Goal: Information Seeking & Learning: Learn about a topic

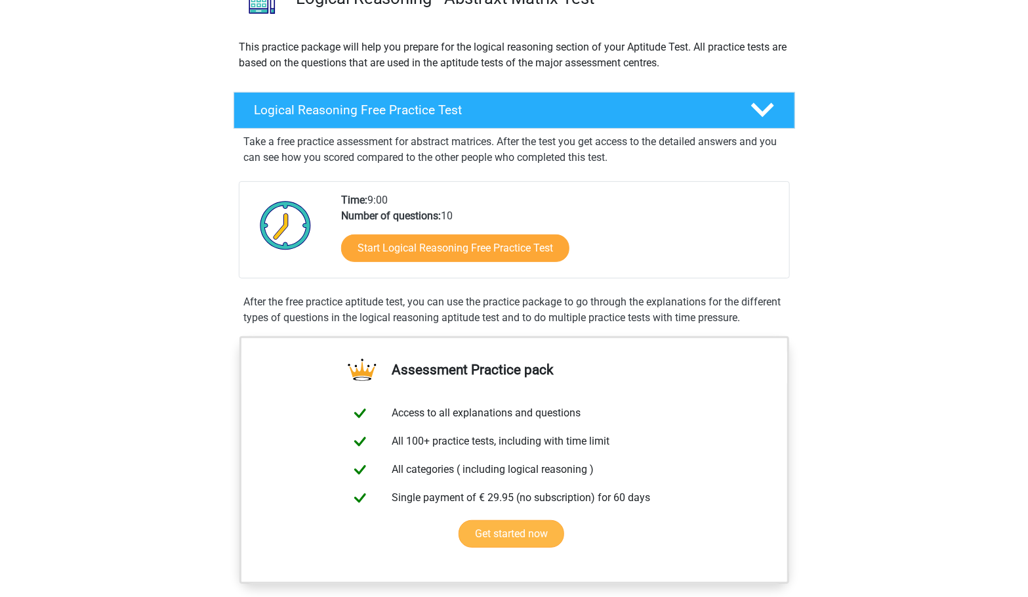
scroll to position [118, 0]
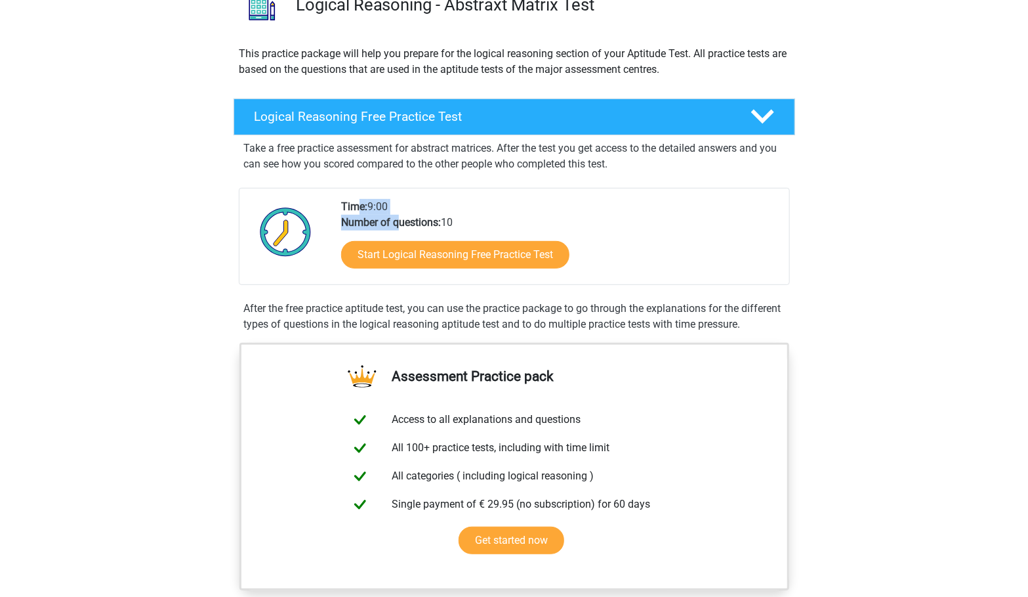
drag, startPoint x: 360, startPoint y: 205, endPoint x: 400, endPoint y: 217, distance: 42.4
click at [400, 217] on div "Time: 9:00 Number of questions: 10 Start Logical Reasoning Free Practice Test" at bounding box center [559, 241] width 457 height 85
click at [497, 221] on div "Time: 9:00 Number of questions: 10 Start Logical Reasoning Free Practice Test" at bounding box center [559, 241] width 457 height 85
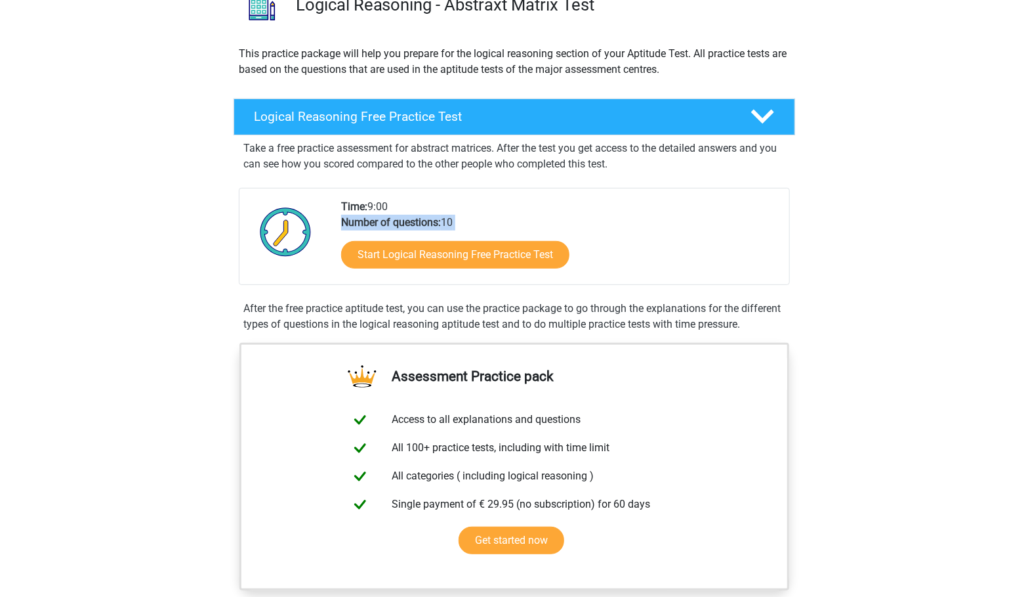
click at [781, 255] on div "Time: 9:00 Number of questions: 10 Start Logical Reasoning Free Practice Test" at bounding box center [559, 241] width 457 height 85
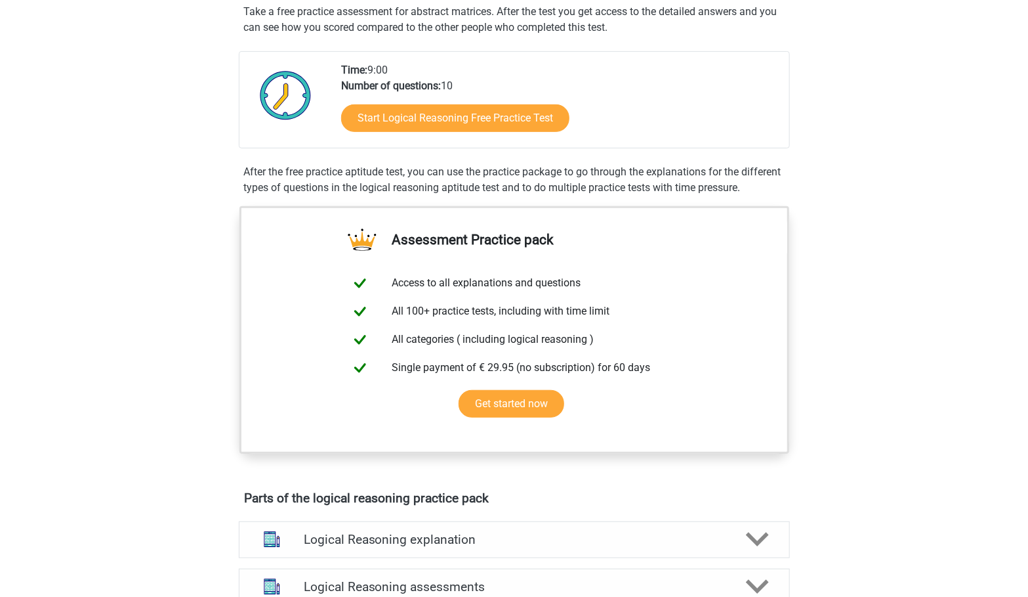
scroll to position [0, 0]
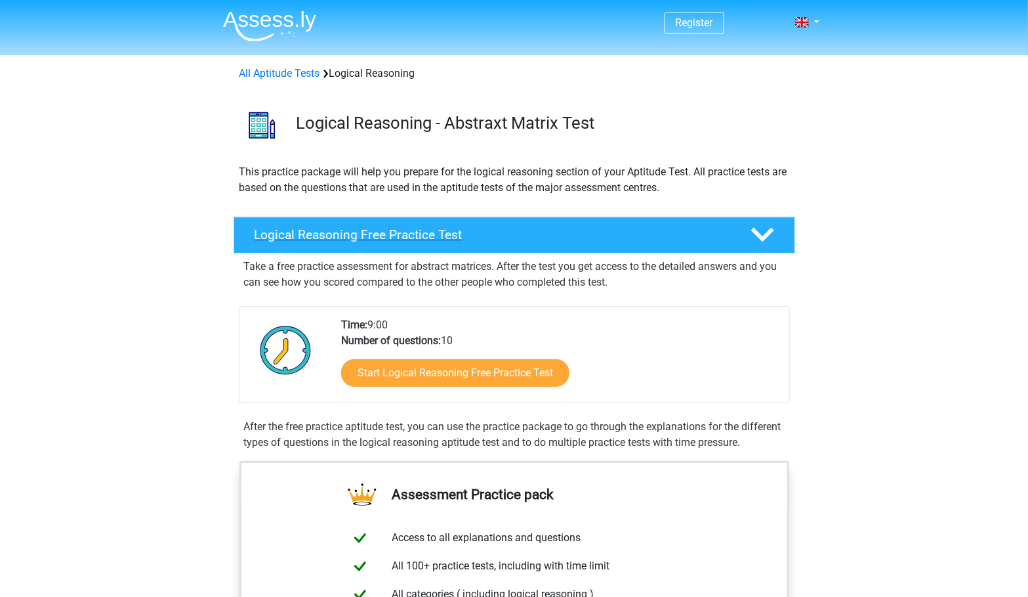
click at [772, 221] on div "Logical Reasoning Free Practice Test" at bounding box center [515, 235] width 562 height 37
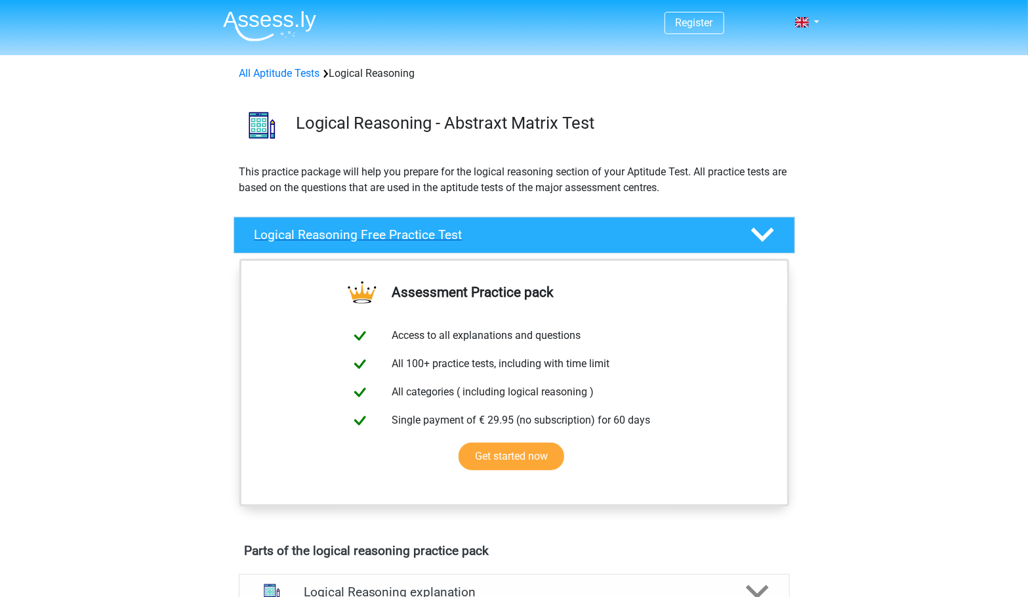
click at [772, 221] on div "Logical Reasoning Free Practice Test" at bounding box center [515, 235] width 562 height 37
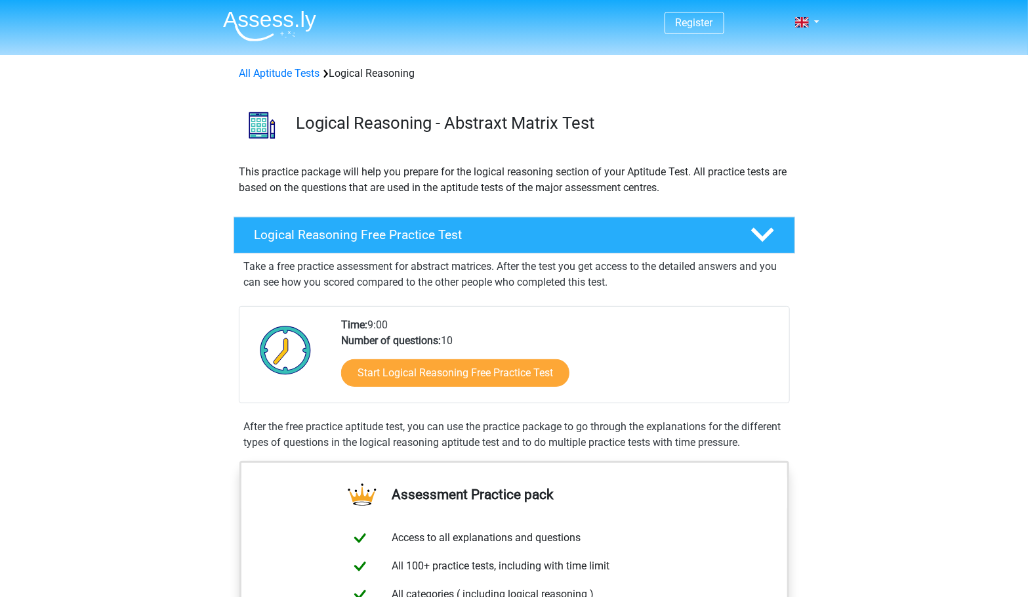
click at [818, 270] on div "Logical Reasoning Free Practice Test Take a free practice assessment for abstra…" at bounding box center [514, 335] width 613 height 249
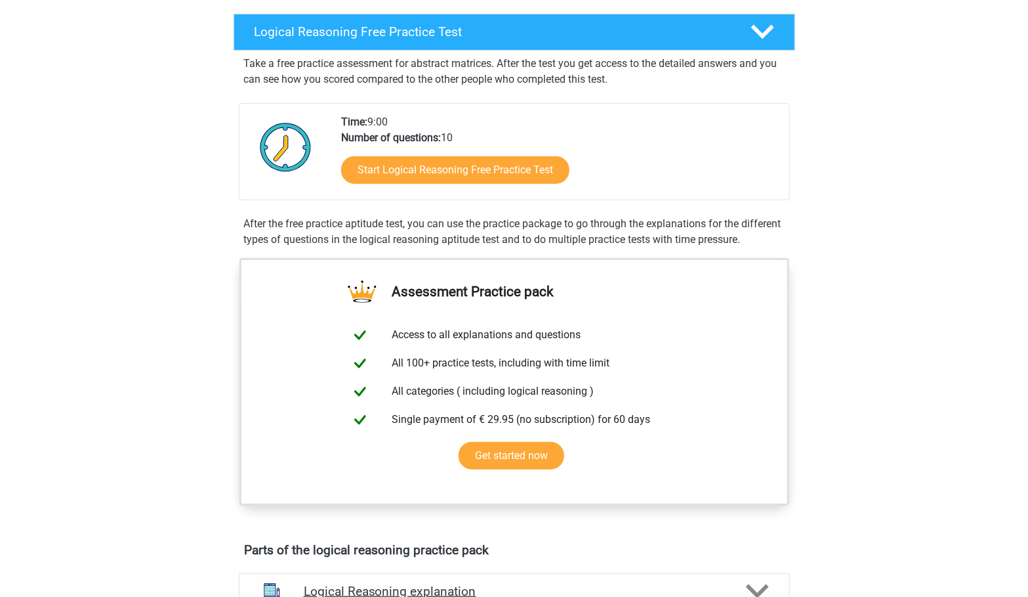
scroll to position [118, 0]
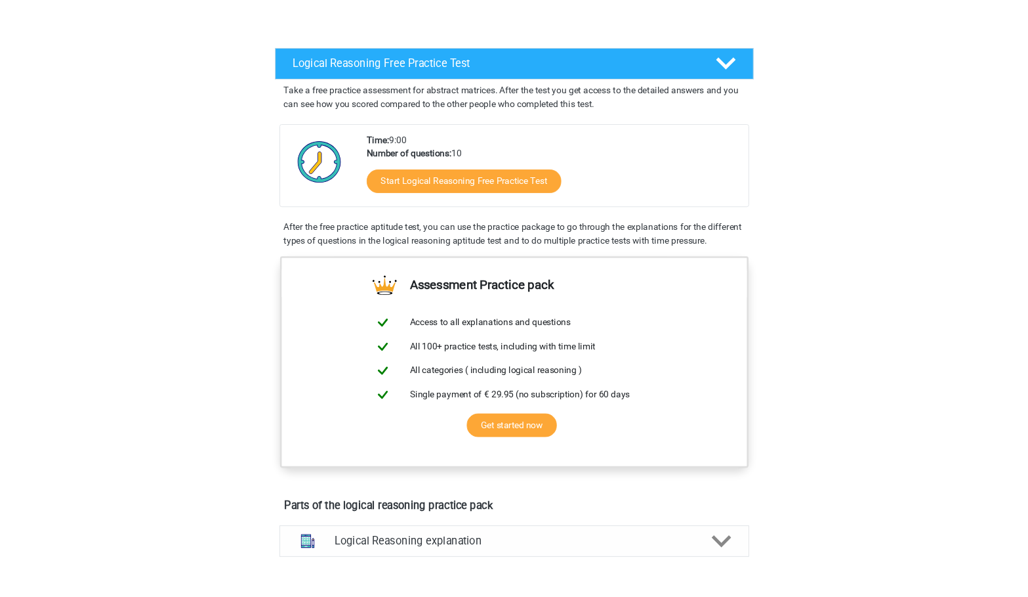
scroll to position [206, 0]
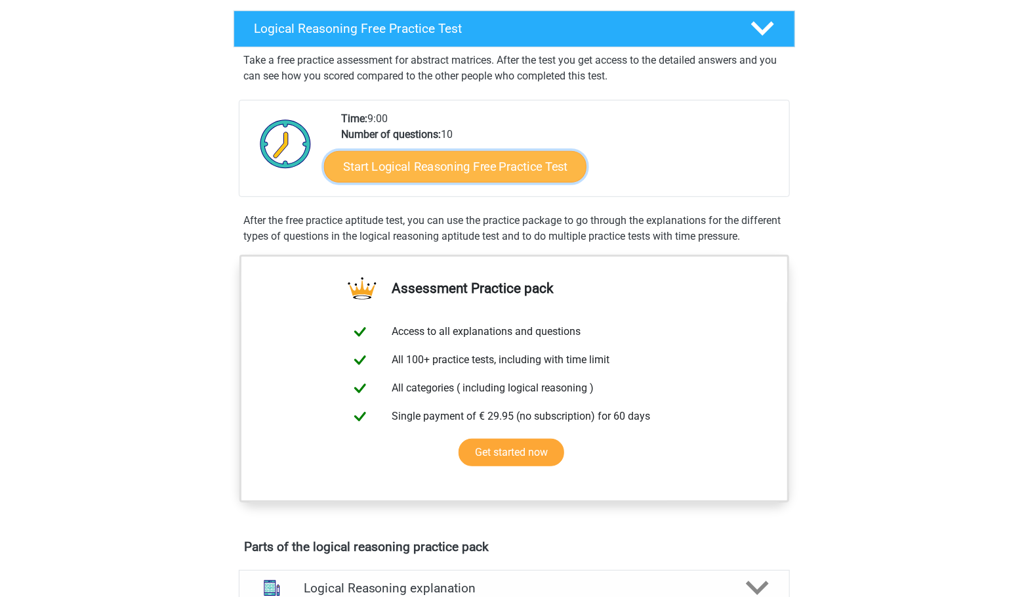
click at [448, 170] on link "Start Logical Reasoning Free Practice Test" at bounding box center [455, 165] width 262 height 31
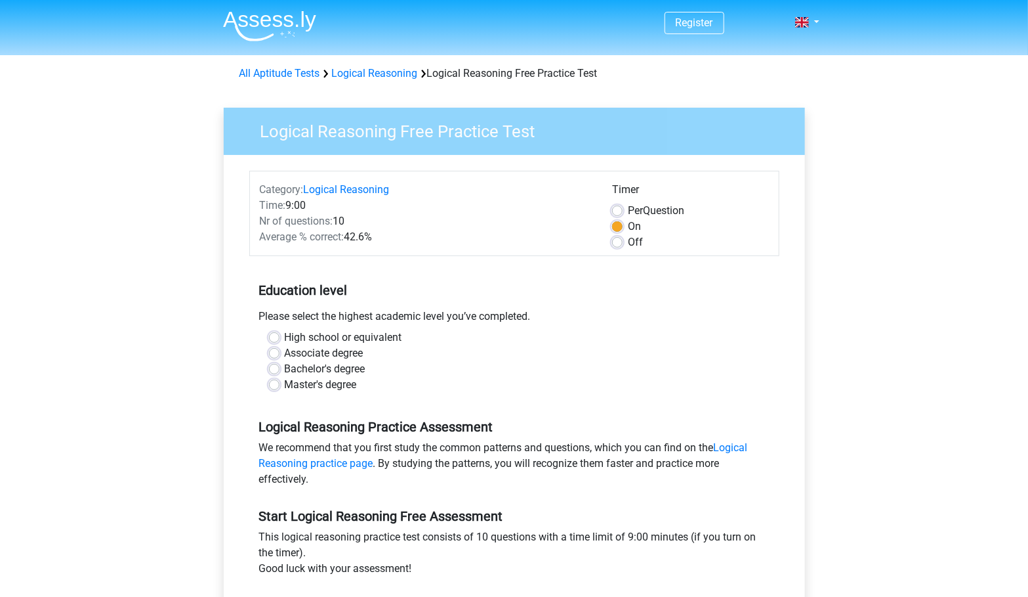
click at [337, 374] on label "Bachelor's degree" at bounding box center [325, 369] width 81 height 16
click at [280, 374] on input "Bachelor's degree" at bounding box center [274, 367] width 10 height 13
radio input "true"
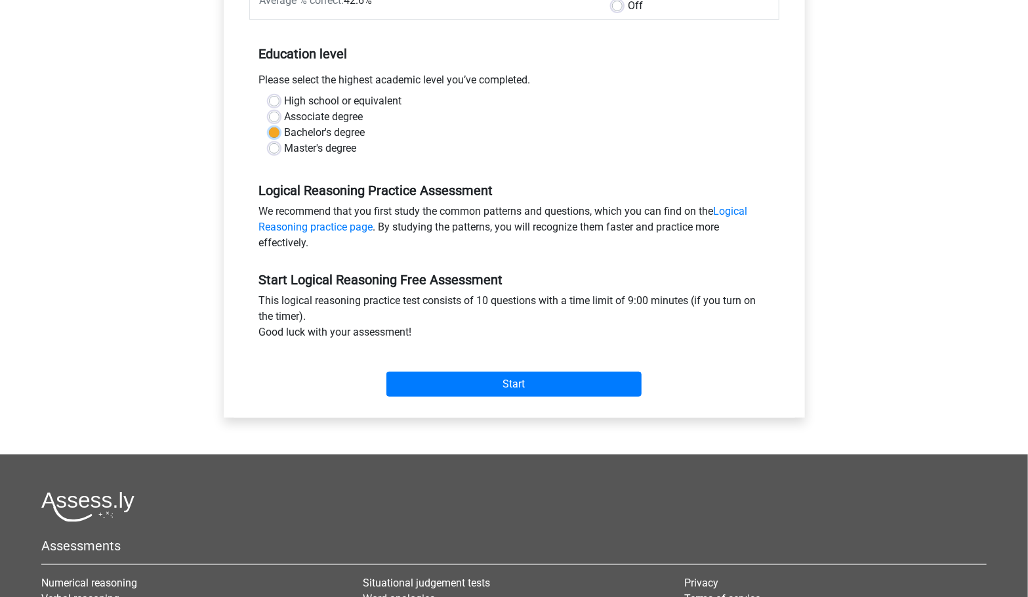
scroll to position [118, 0]
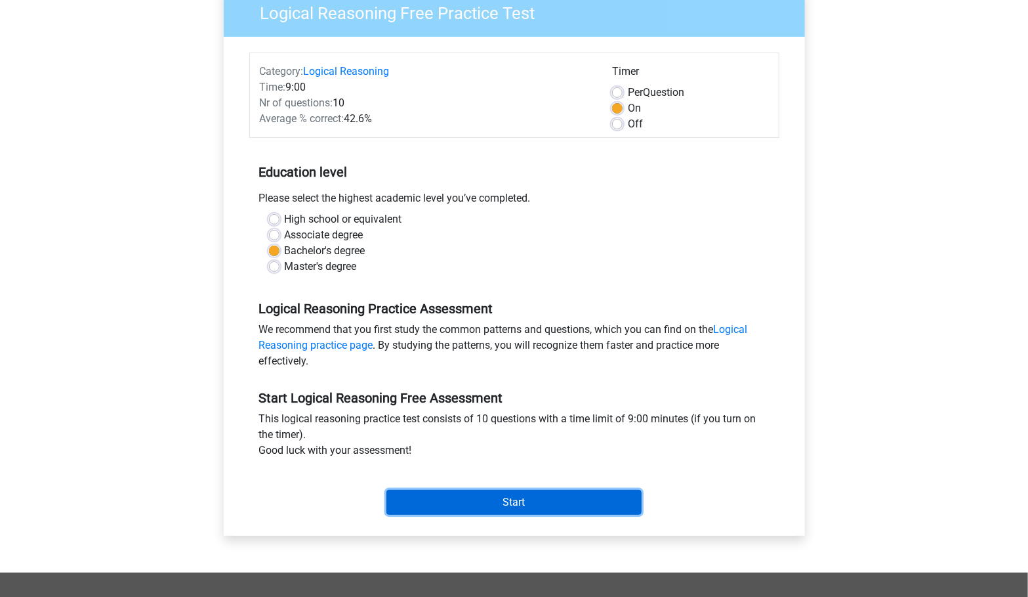
click at [516, 507] on input "Start" at bounding box center [514, 502] width 255 height 25
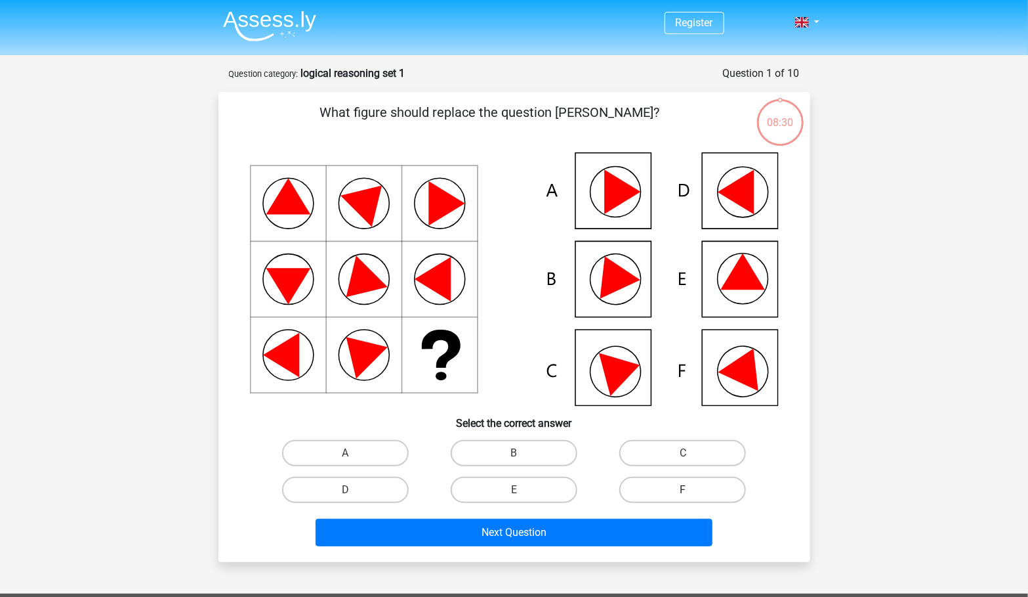
click at [680, 490] on label "F" at bounding box center [682, 489] width 127 height 26
click at [683, 490] on input "F" at bounding box center [687, 494] width 9 height 9
radio input "true"
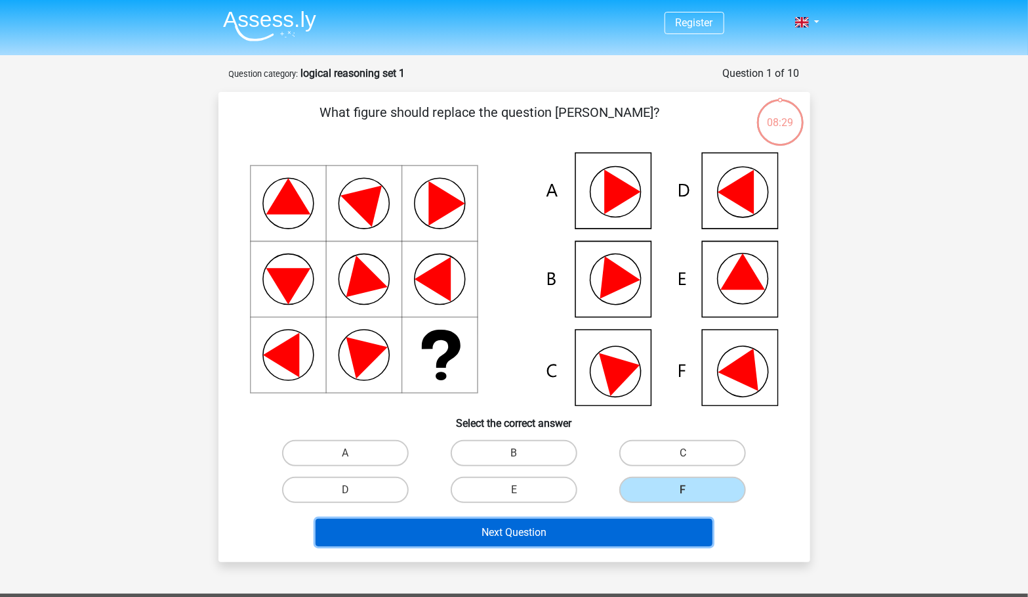
click at [558, 535] on button "Next Question" at bounding box center [514, 532] width 397 height 28
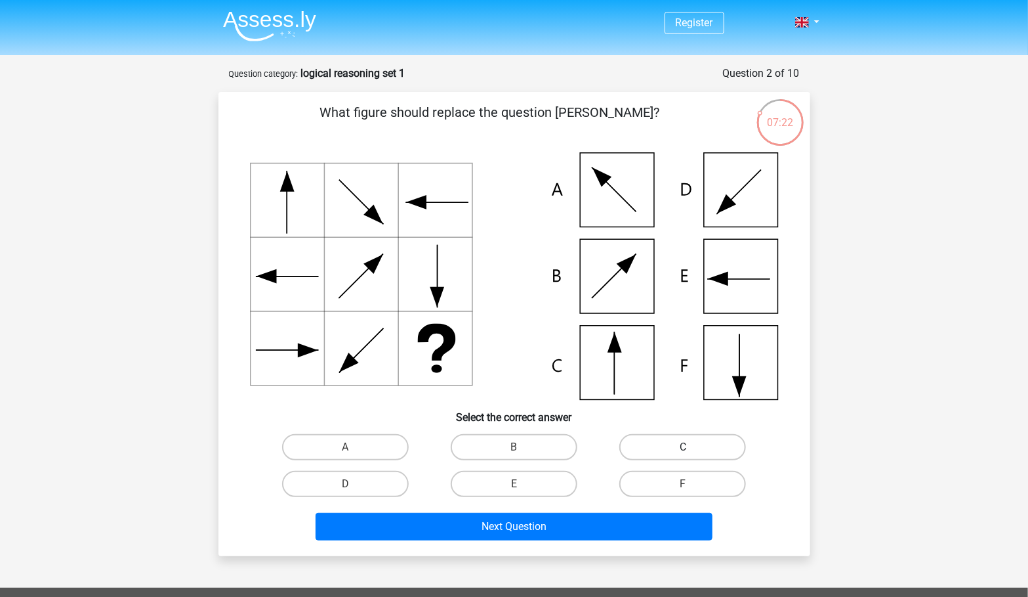
click at [649, 443] on label "C" at bounding box center [682, 447] width 127 height 26
click at [683, 447] on input "C" at bounding box center [687, 451] width 9 height 9
radio input "true"
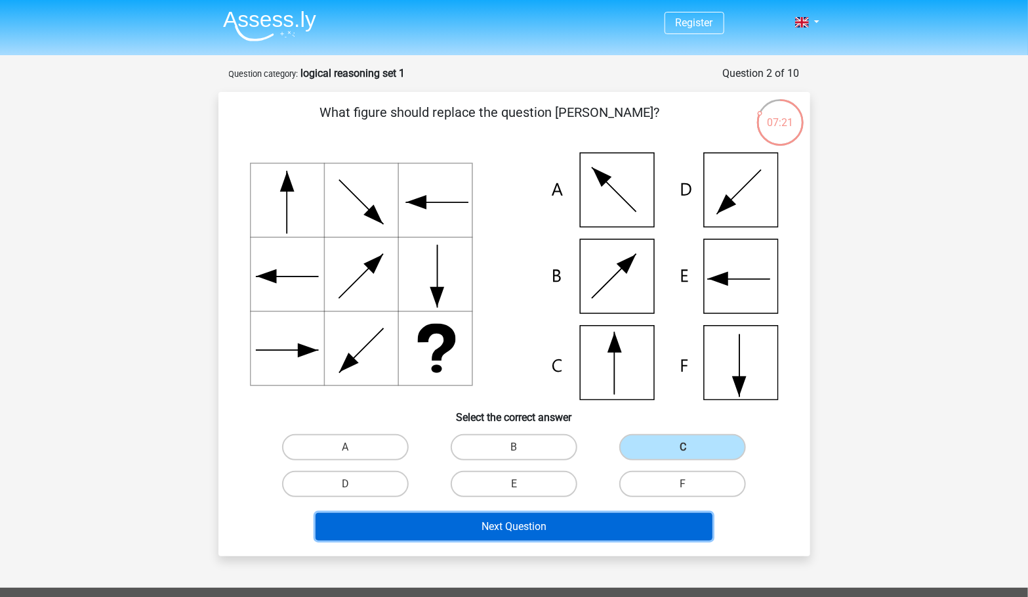
click at [513, 534] on button "Next Question" at bounding box center [514, 527] width 397 height 28
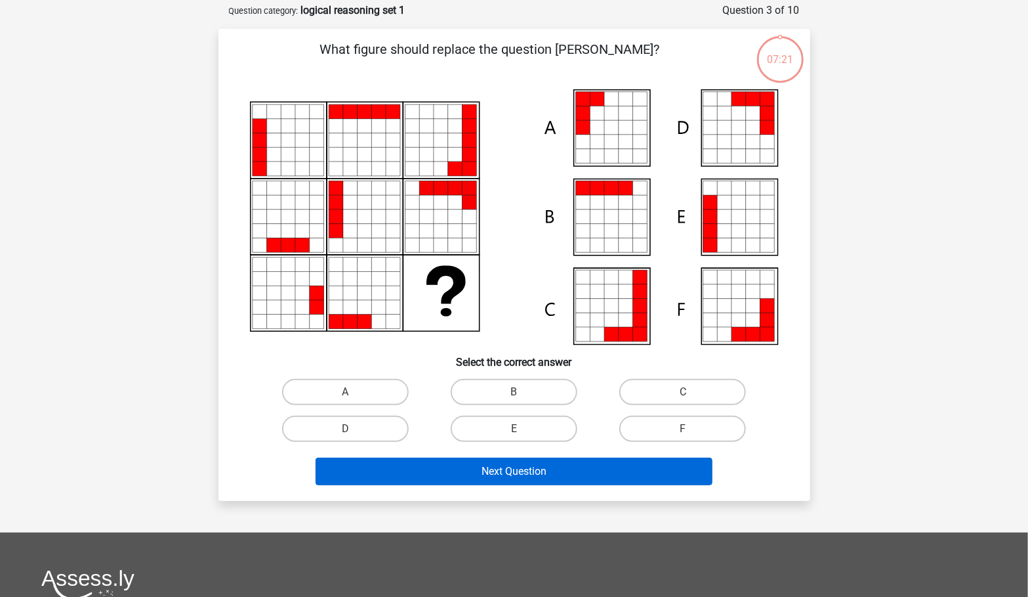
scroll to position [66, 0]
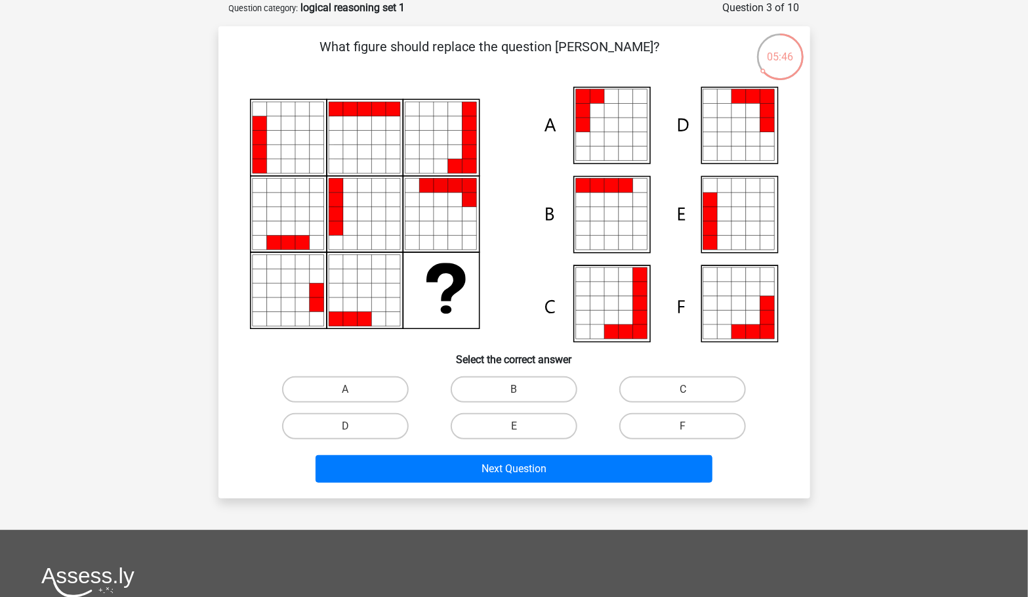
click at [341, 405] on div "A" at bounding box center [345, 389] width 169 height 37
click at [335, 396] on label "A" at bounding box center [345, 389] width 127 height 26
click at [345, 396] on input "A" at bounding box center [349, 393] width 9 height 9
radio input "true"
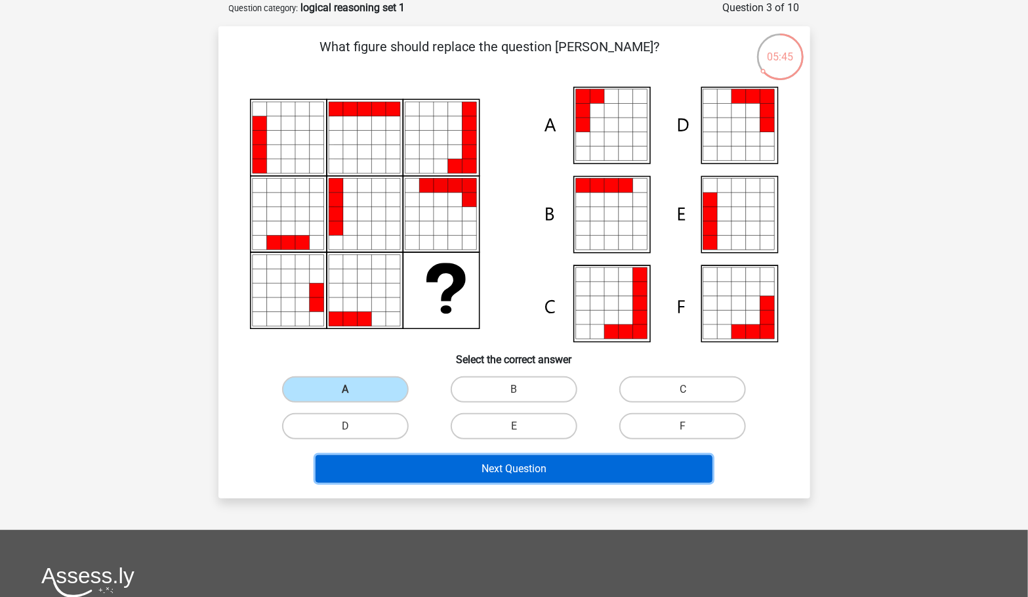
click at [484, 476] on button "Next Question" at bounding box center [514, 469] width 397 height 28
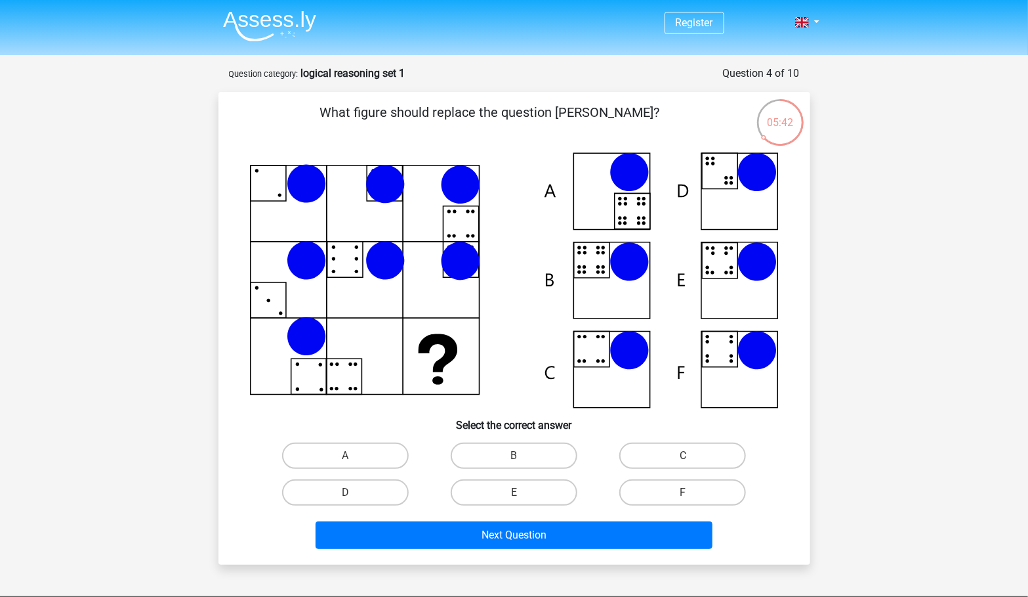
scroll to position [0, 0]
click at [625, 251] on icon at bounding box center [629, 261] width 39 height 39
click at [524, 451] on label "B" at bounding box center [514, 455] width 127 height 26
click at [522, 455] on input "B" at bounding box center [518, 459] width 9 height 9
radio input "true"
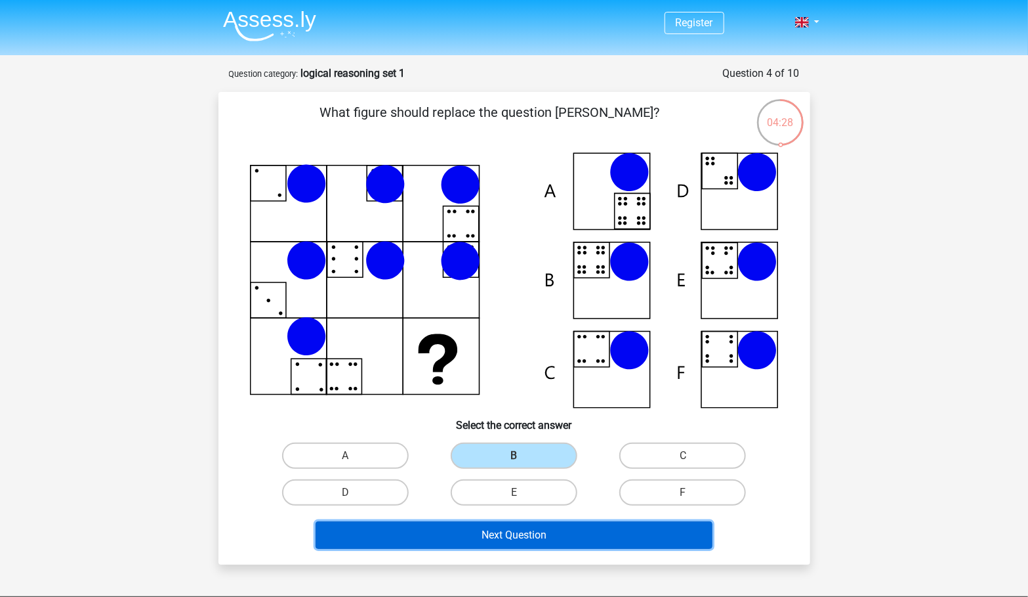
click at [503, 530] on button "Next Question" at bounding box center [514, 535] width 397 height 28
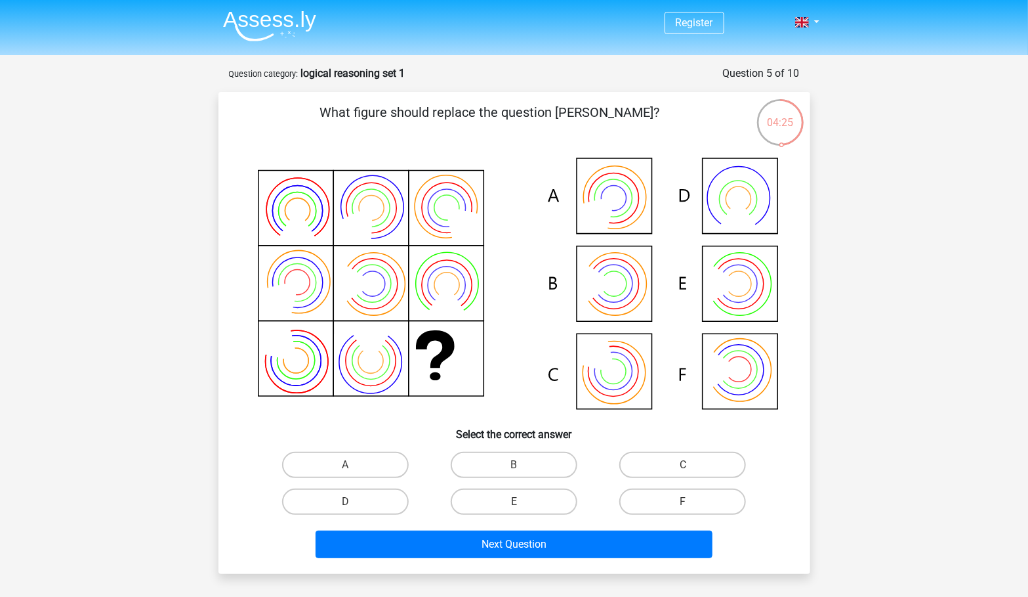
click at [459, 104] on p "What figure should replace the question mark?" at bounding box center [490, 121] width 501 height 39
click at [486, 110] on p "What figure should replace the question mark?" at bounding box center [490, 121] width 501 height 39
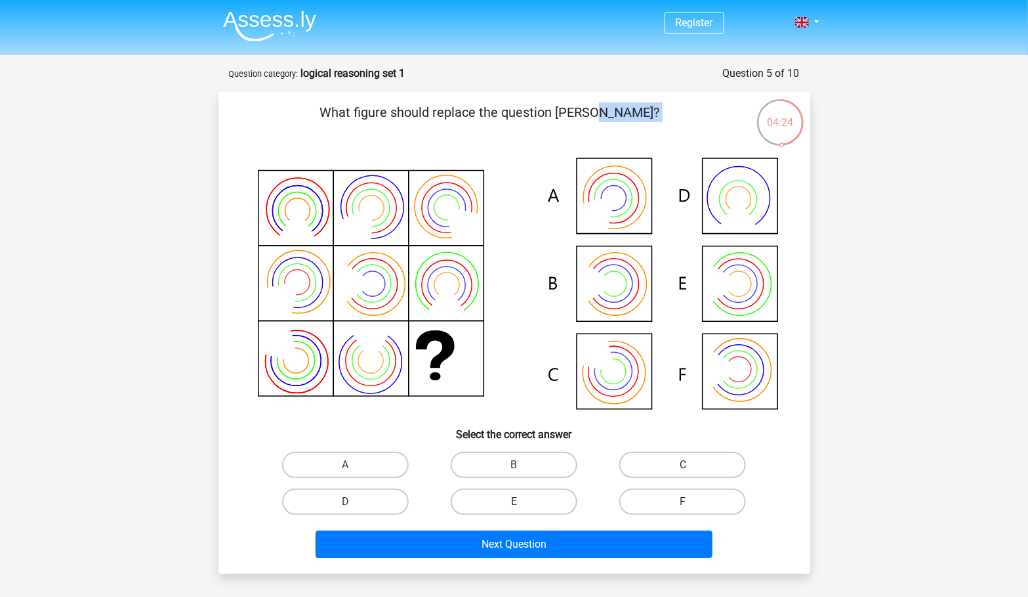
click at [575, 102] on div "What figure should replace the question mark?" at bounding box center [515, 332] width 592 height 481
click at [591, 112] on p "What figure should replace the question mark?" at bounding box center [490, 121] width 501 height 39
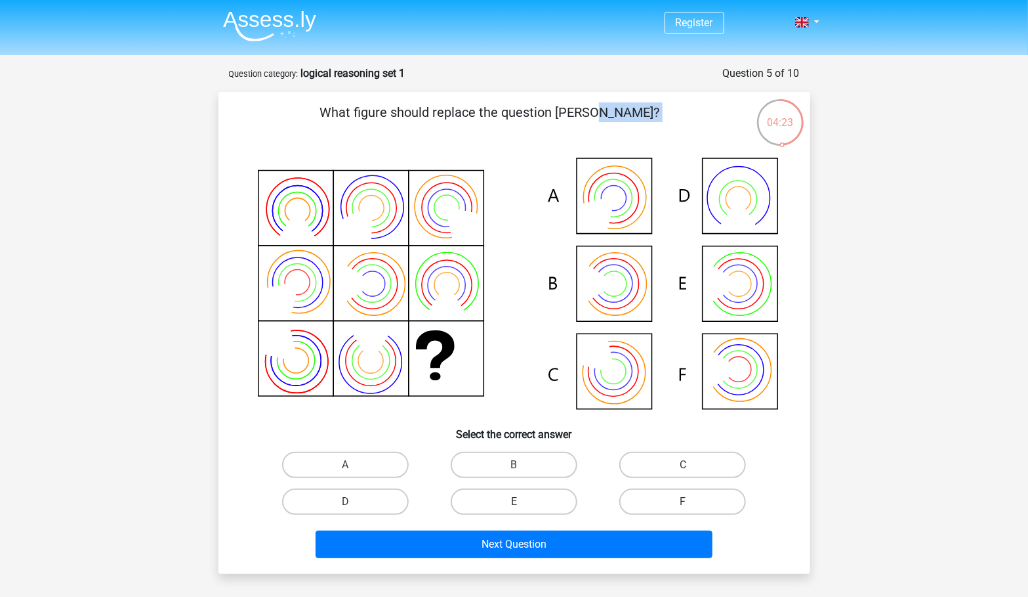
click at [591, 112] on p "What figure should replace the question mark?" at bounding box center [490, 121] width 501 height 39
click at [673, 457] on label "C" at bounding box center [682, 464] width 127 height 26
click at [683, 465] on input "C" at bounding box center [687, 469] width 9 height 9
radio input "true"
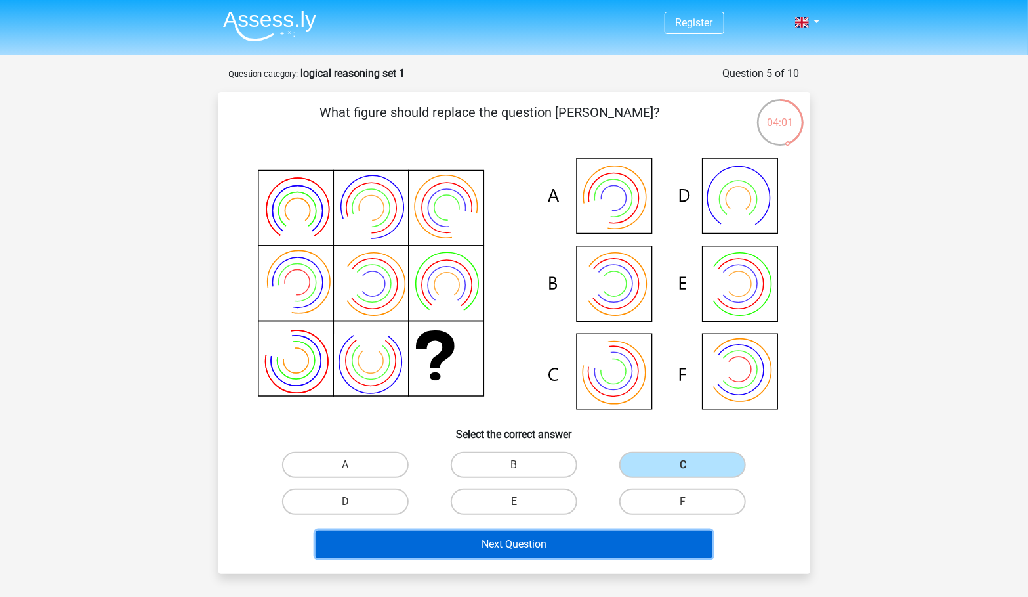
click at [647, 544] on button "Next Question" at bounding box center [514, 544] width 397 height 28
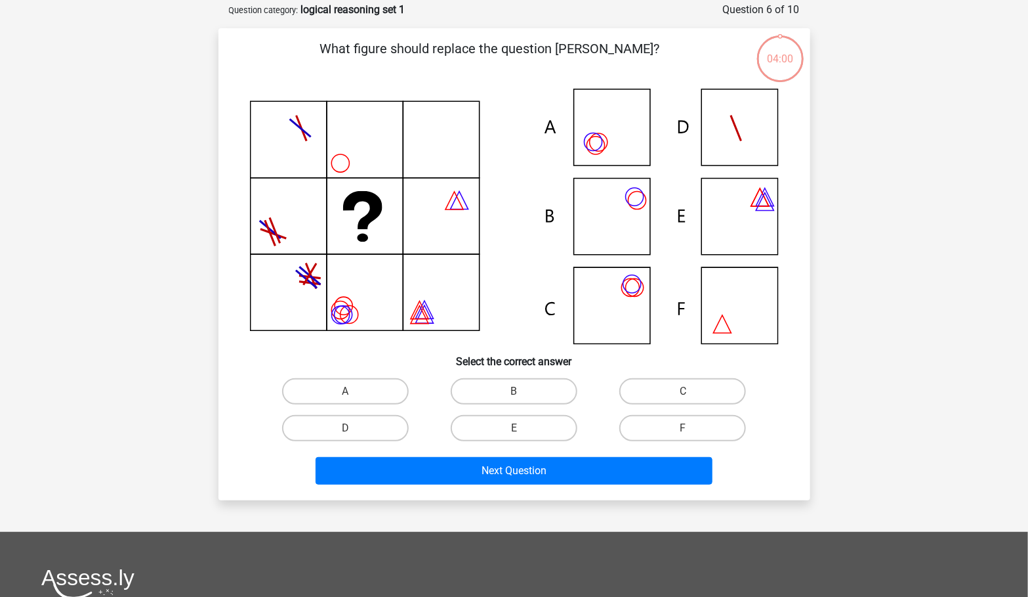
scroll to position [66, 0]
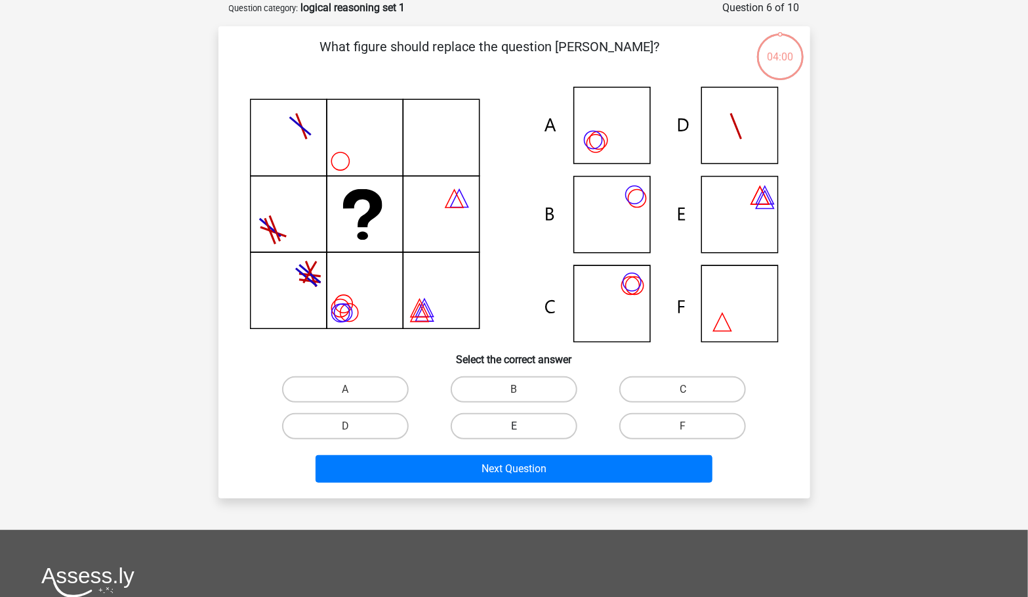
click at [539, 423] on label "E" at bounding box center [514, 426] width 127 height 26
click at [522, 426] on input "E" at bounding box center [518, 430] width 9 height 9
radio input "true"
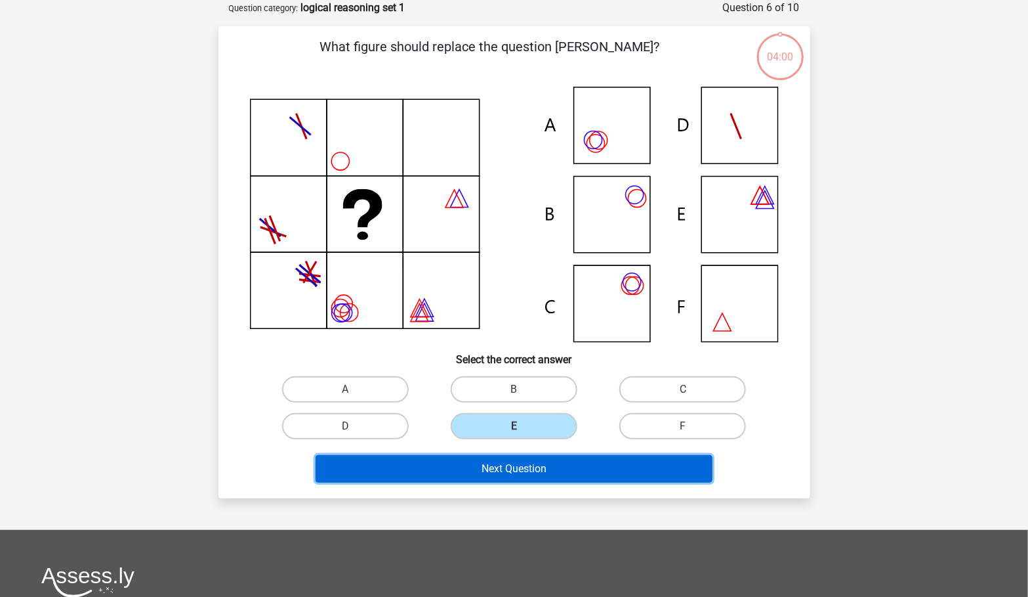
click at [538, 459] on button "Next Question" at bounding box center [514, 469] width 397 height 28
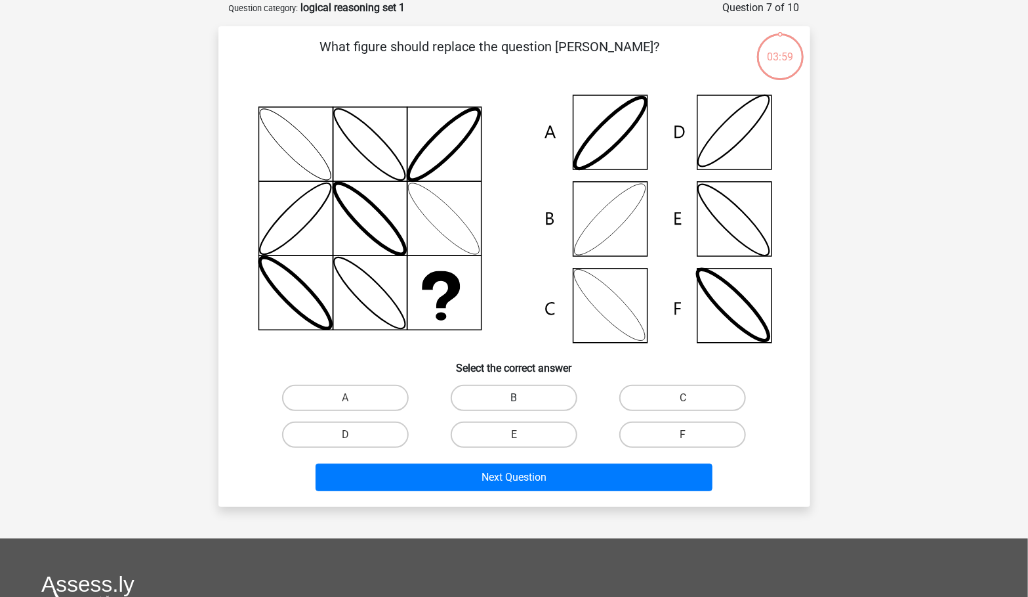
click at [497, 394] on label "B" at bounding box center [514, 398] width 127 height 26
click at [514, 398] on input "B" at bounding box center [518, 402] width 9 height 9
radio input "true"
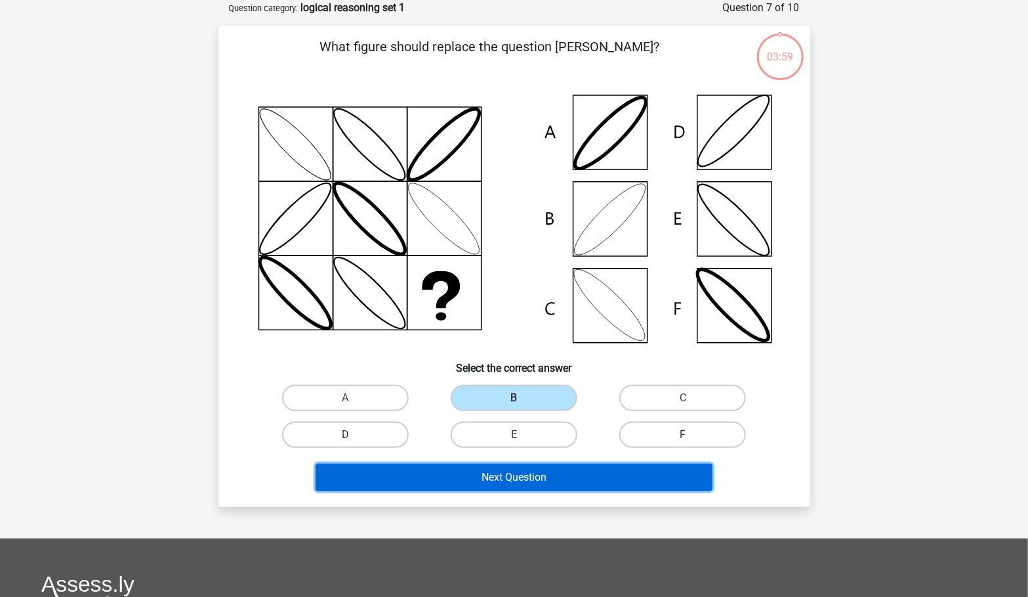
drag, startPoint x: 521, startPoint y: 484, endPoint x: 590, endPoint y: 446, distance: 78.7
click at [521, 484] on button "Next Question" at bounding box center [514, 477] width 397 height 28
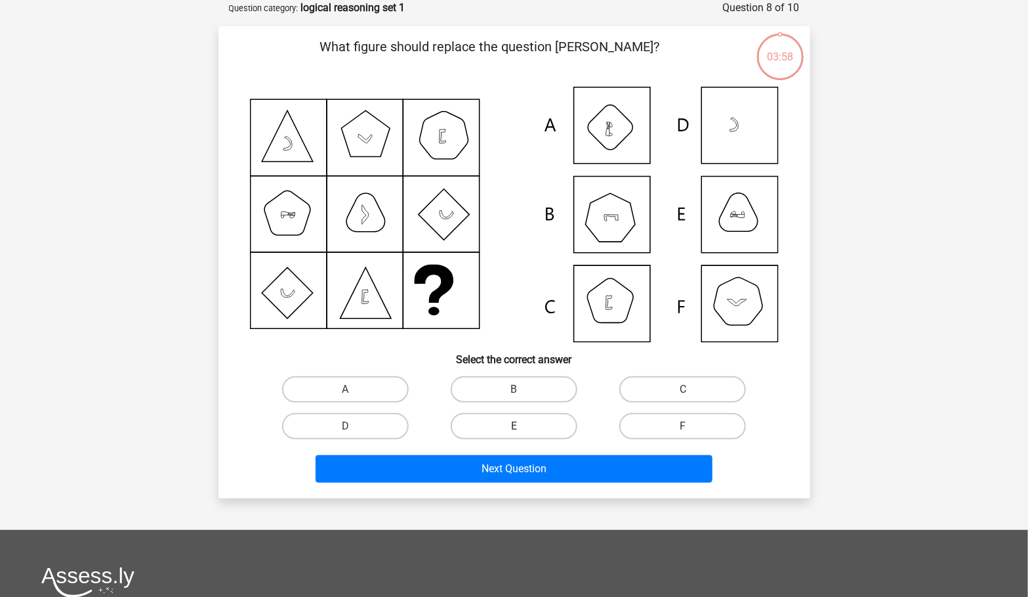
click at [522, 423] on label "E" at bounding box center [514, 426] width 127 height 26
click at [522, 426] on input "E" at bounding box center [518, 430] width 9 height 9
radio input "true"
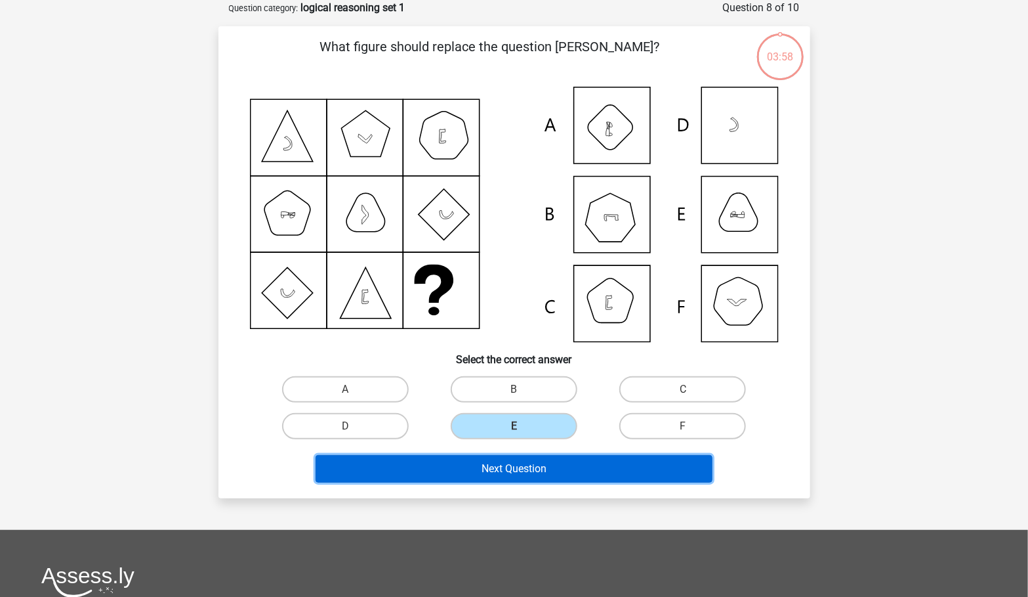
click at [533, 473] on button "Next Question" at bounding box center [514, 469] width 397 height 28
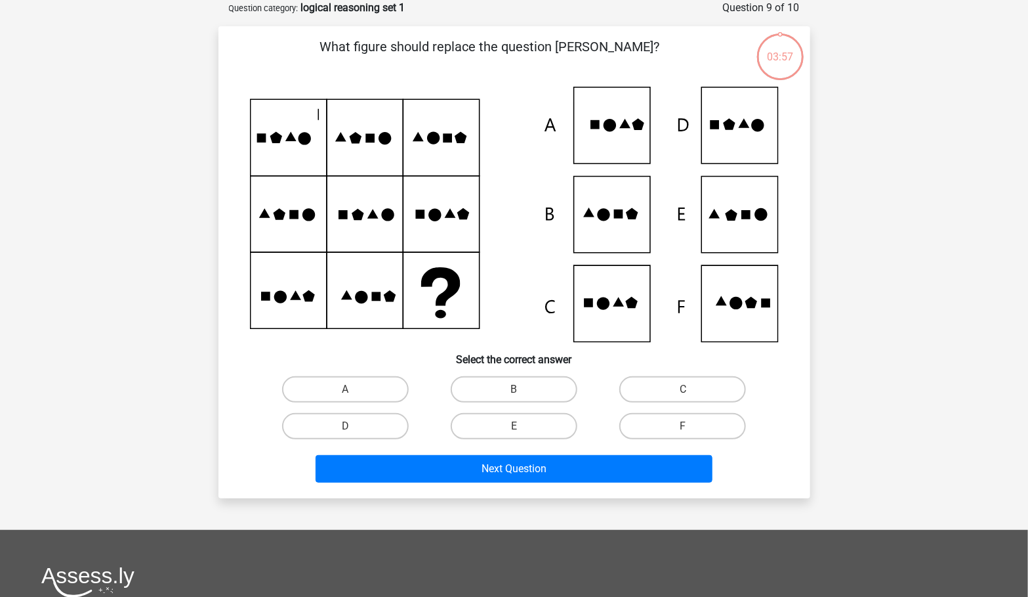
click at [508, 411] on div "E" at bounding box center [514, 426] width 169 height 37
click at [512, 430] on label "E" at bounding box center [514, 426] width 127 height 26
click at [514, 430] on input "E" at bounding box center [518, 430] width 9 height 9
radio input "true"
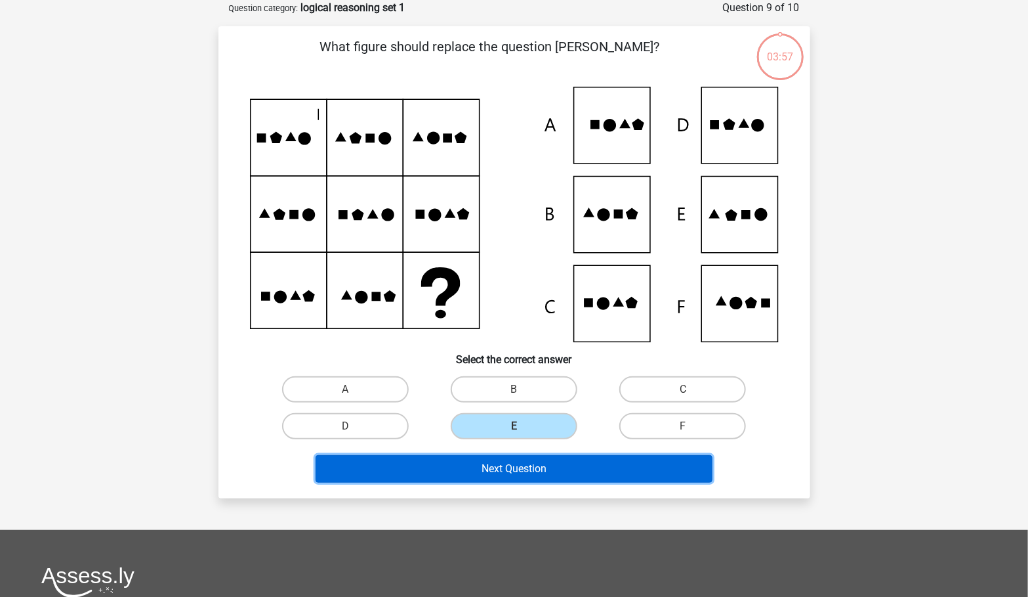
click at [533, 480] on button "Next Question" at bounding box center [514, 469] width 397 height 28
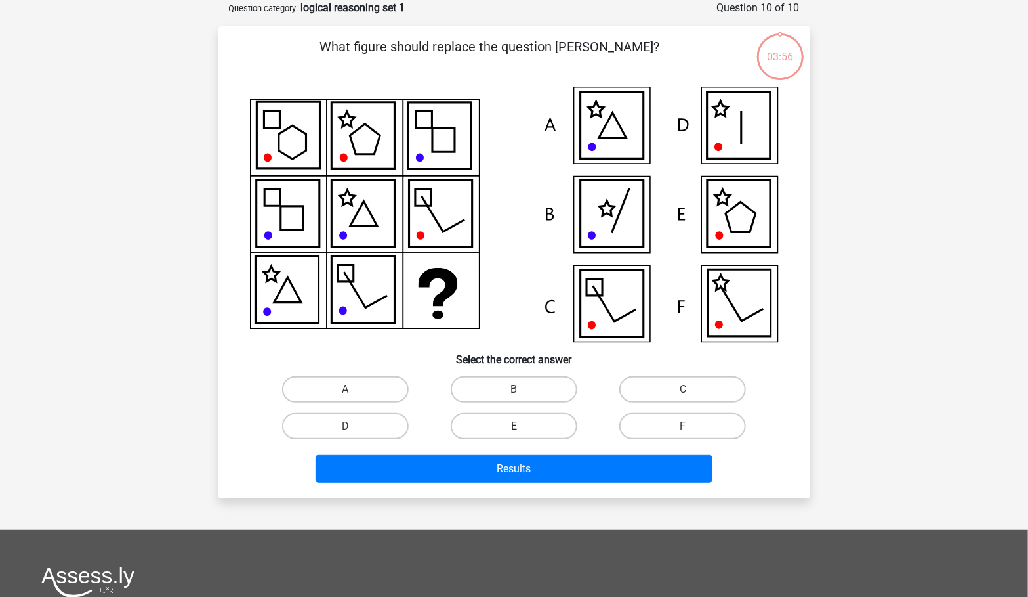
click at [531, 432] on label "E" at bounding box center [514, 426] width 127 height 26
click at [522, 432] on input "E" at bounding box center [518, 430] width 9 height 9
radio input "true"
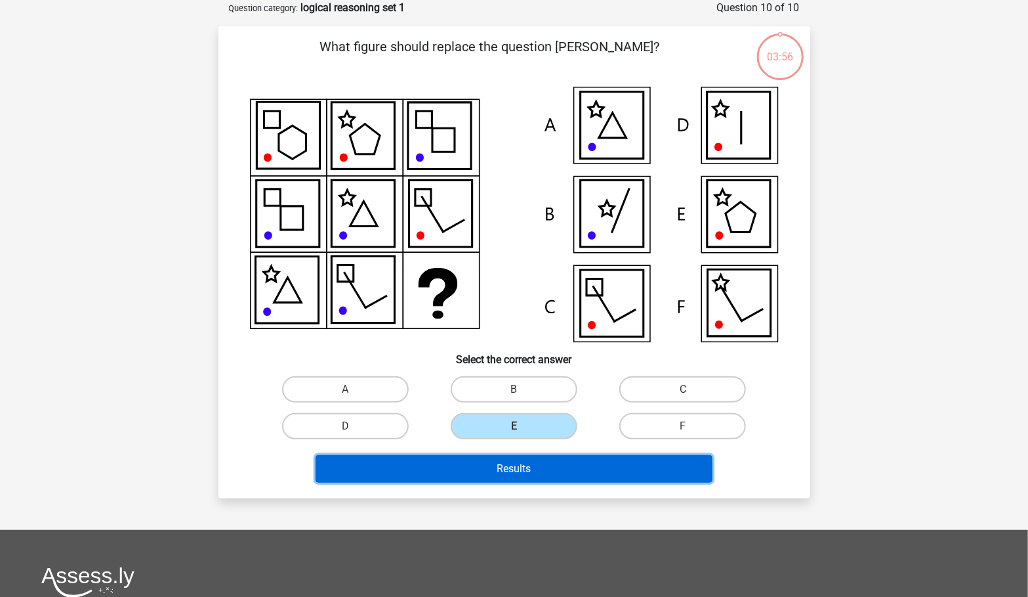
drag, startPoint x: 549, startPoint y: 463, endPoint x: 810, endPoint y: 516, distance: 266.5
click at [549, 463] on button "Results" at bounding box center [514, 469] width 397 height 28
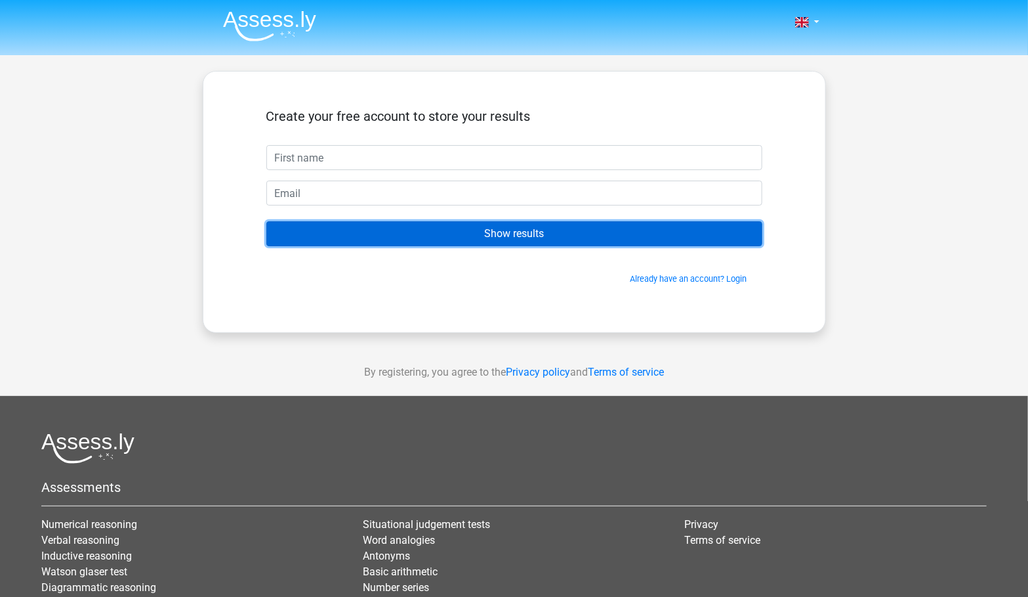
click at [574, 232] on input "Show results" at bounding box center [514, 233] width 496 height 25
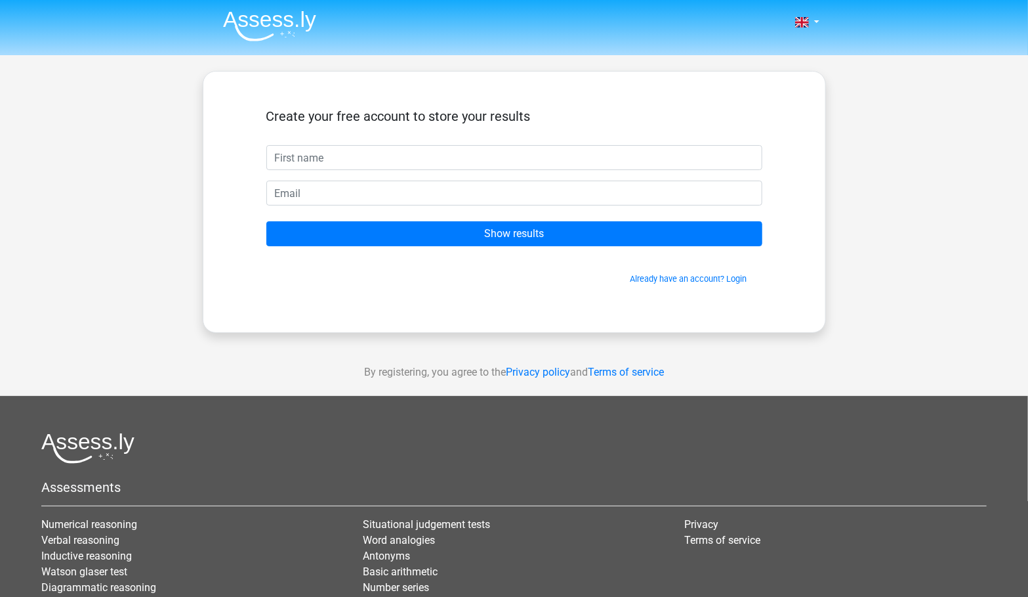
click at [360, 126] on div "Create your free account to store your results" at bounding box center [514, 126] width 496 height 37
